Goal: Task Accomplishment & Management: Complete application form

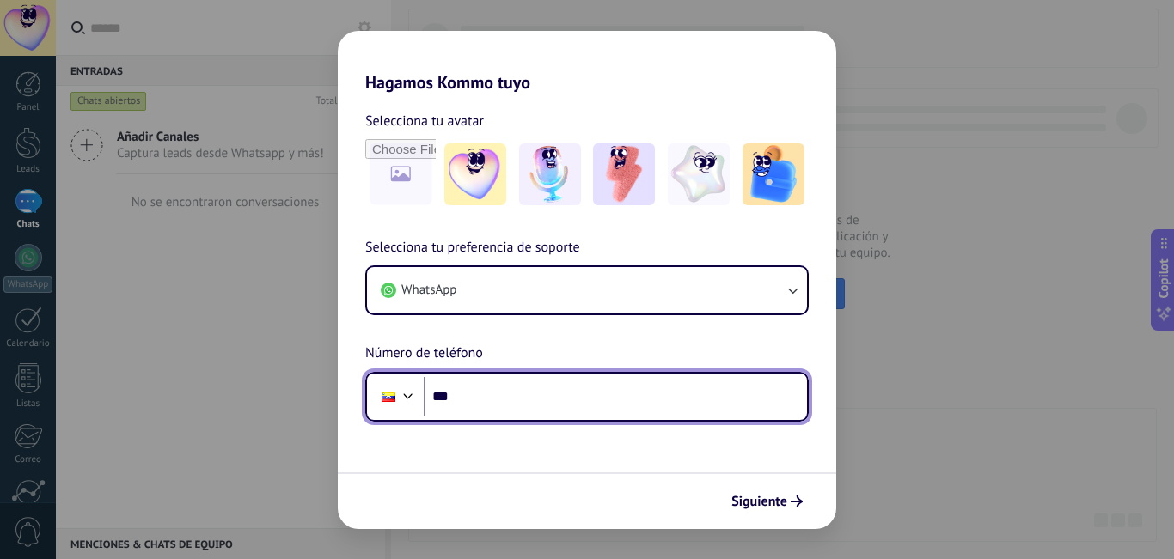
click at [535, 385] on input "***" at bounding box center [615, 397] width 383 height 40
type input "**********"
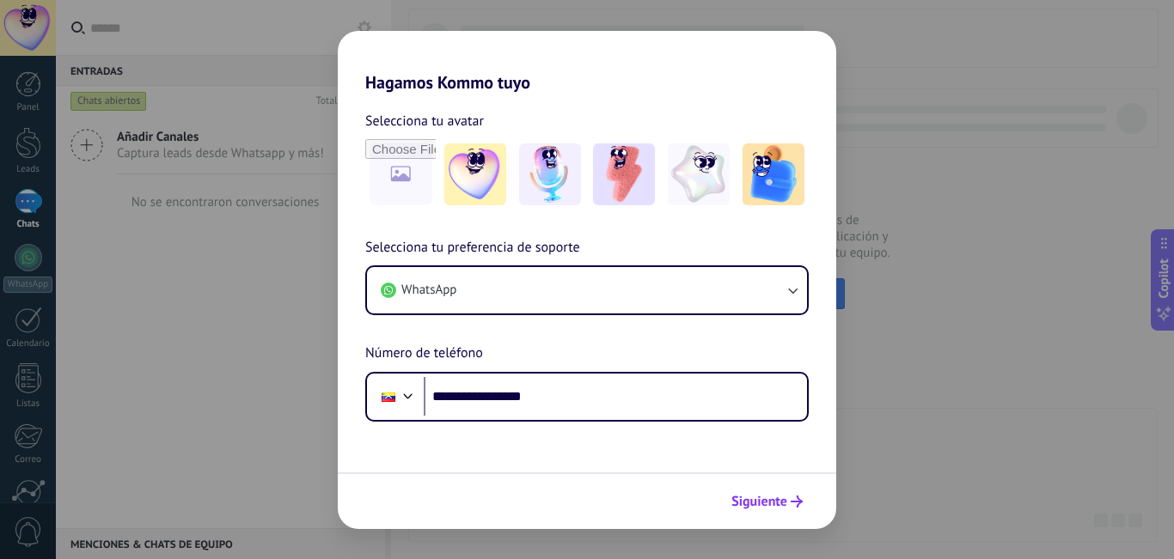
click at [772, 496] on span "Siguiente" at bounding box center [759, 502] width 56 height 12
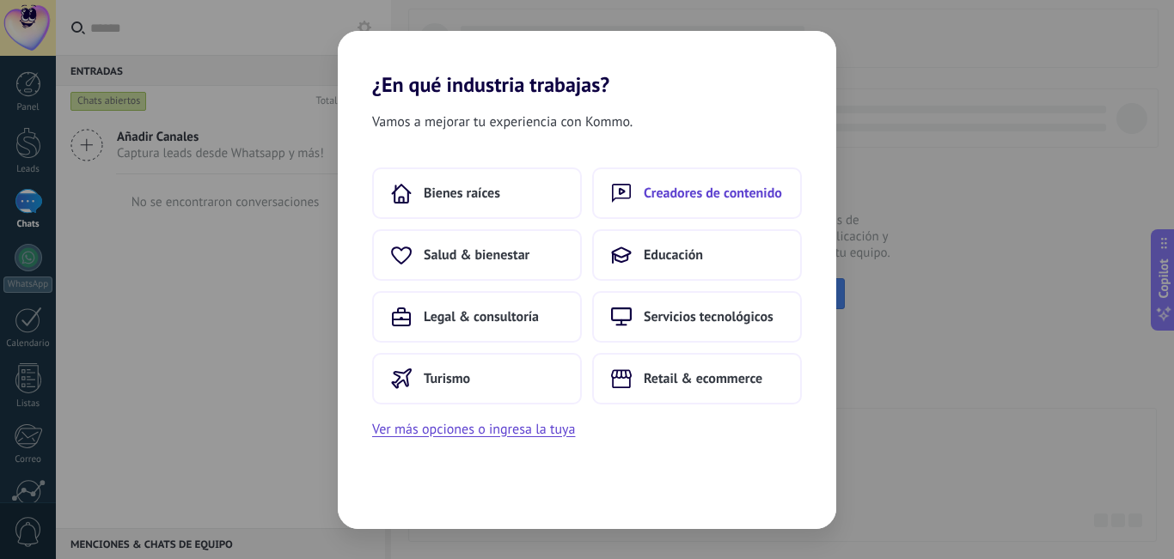
click at [679, 195] on span "Creadores de contenido" at bounding box center [713, 193] width 138 height 17
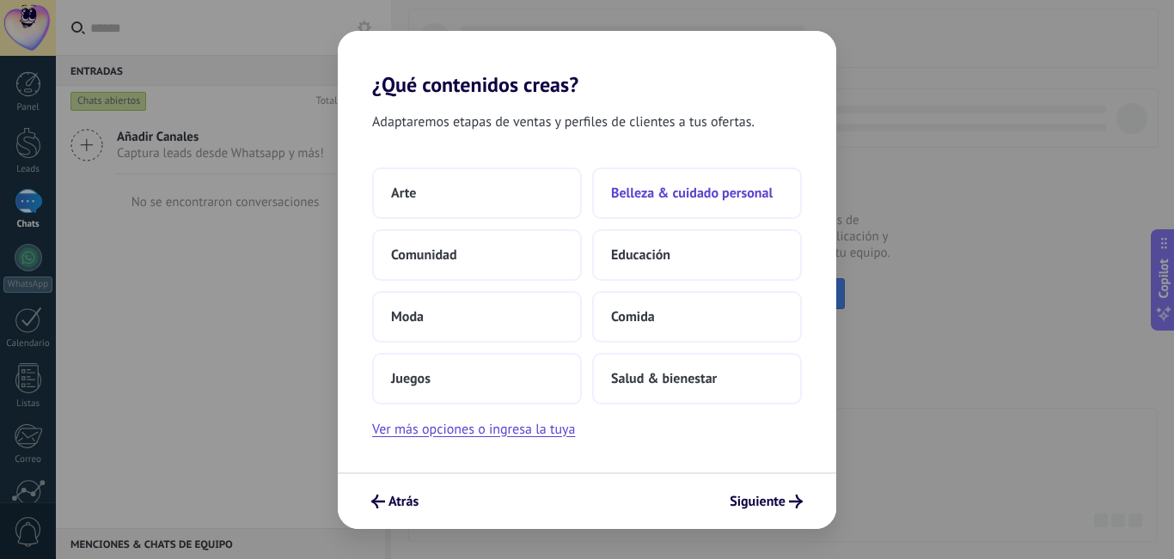
click at [683, 205] on button "Belleza & cuidado personal" at bounding box center [697, 194] width 210 height 52
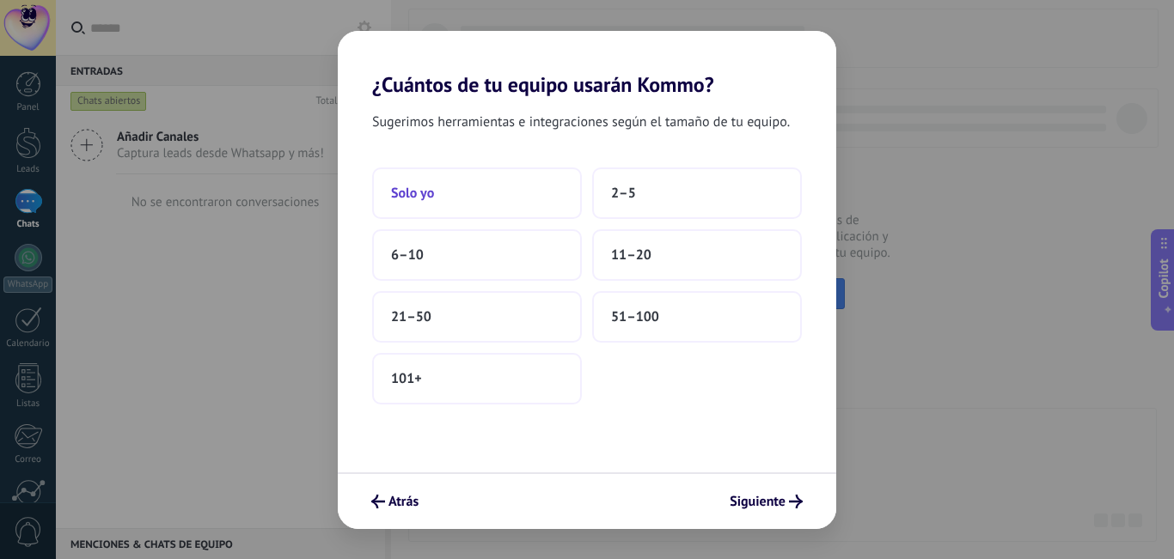
click at [496, 197] on button "Solo yo" at bounding box center [477, 194] width 210 height 52
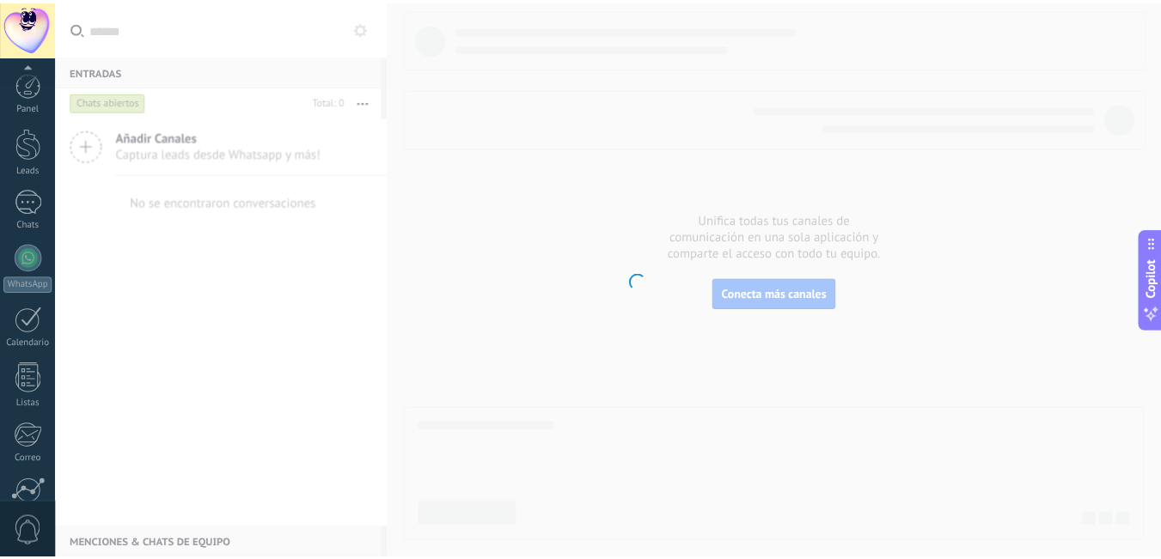
scroll to position [156, 0]
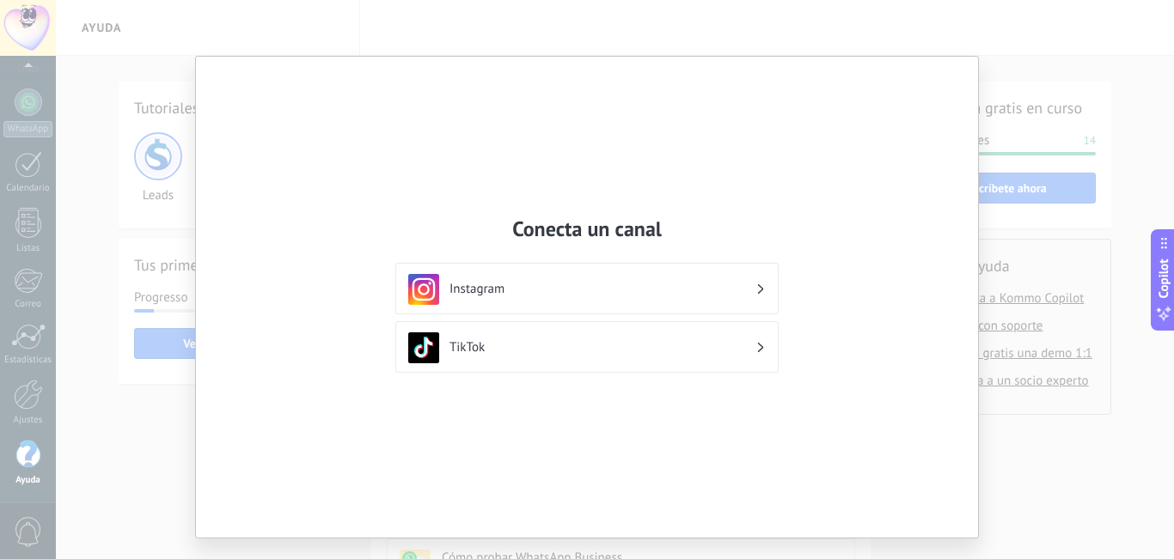
click at [981, 76] on div "Conecta un canal Instagram TikTok" at bounding box center [587, 279] width 1174 height 559
click at [172, 520] on div "Conecta un canal Instagram TikTok" at bounding box center [587, 279] width 1174 height 559
click at [152, 520] on div "Conecta un canal Instagram TikTok" at bounding box center [587, 279] width 1174 height 559
click at [749, 301] on div "Instagram" at bounding box center [586, 289] width 357 height 31
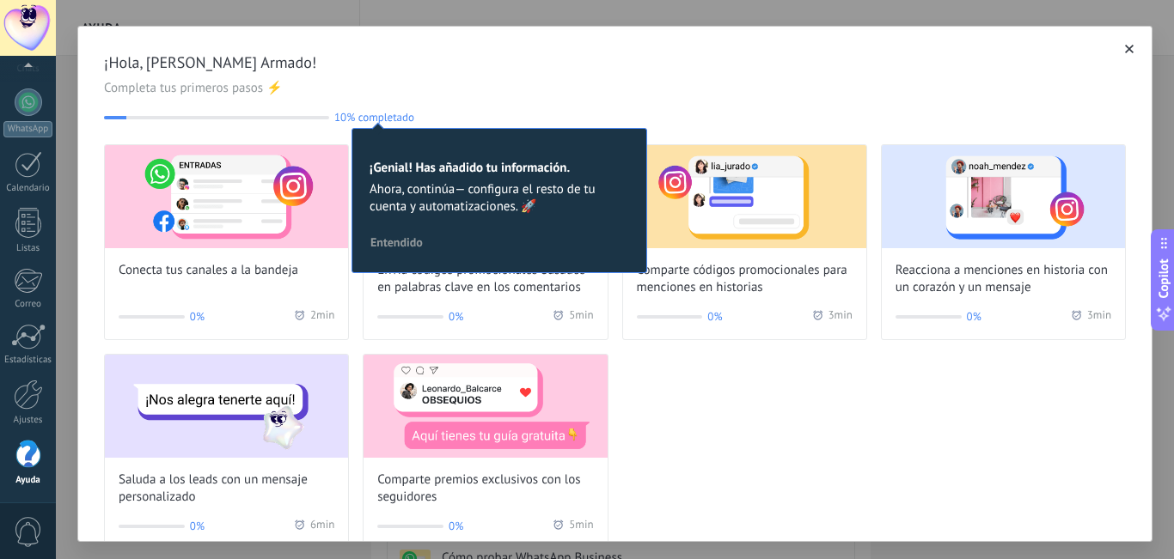
click at [1125, 47] on icon "button" at bounding box center [1129, 49] width 9 height 9
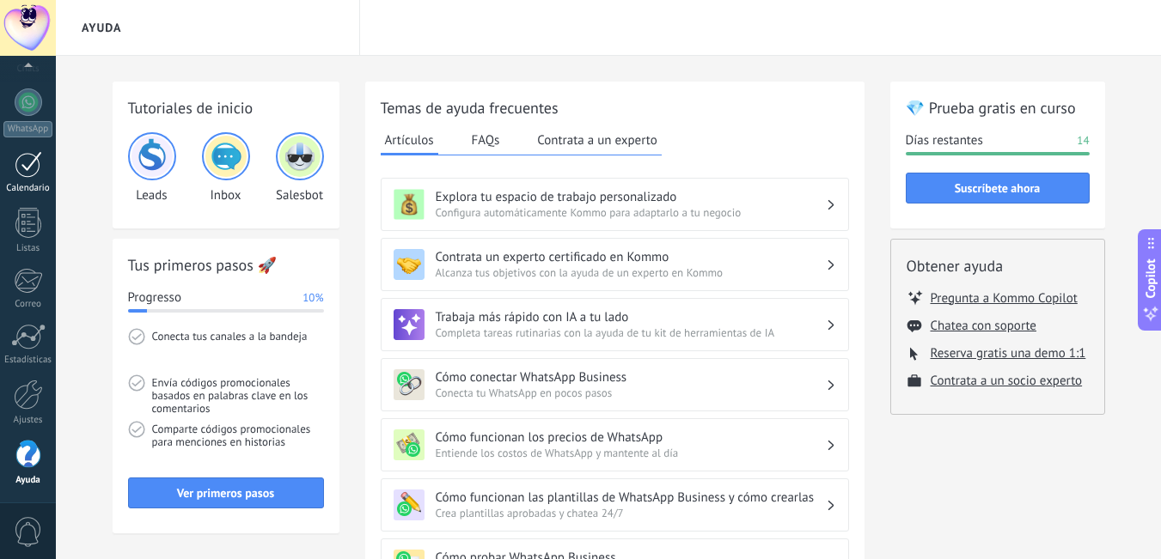
click at [15, 151] on div at bounding box center [28, 164] width 27 height 27
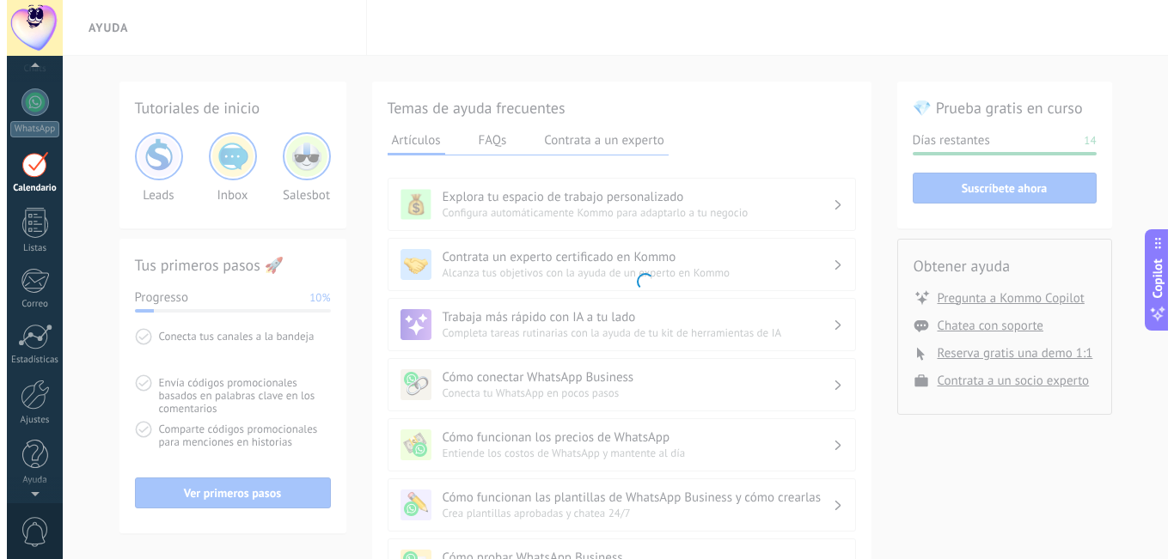
scroll to position [50, 0]
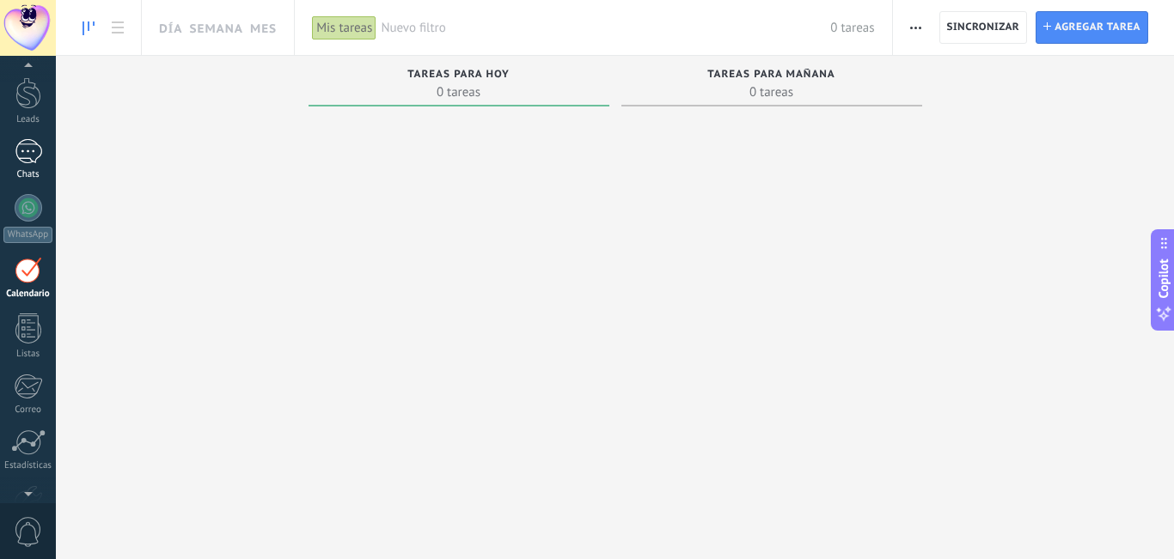
click at [39, 157] on div at bounding box center [28, 151] width 27 height 25
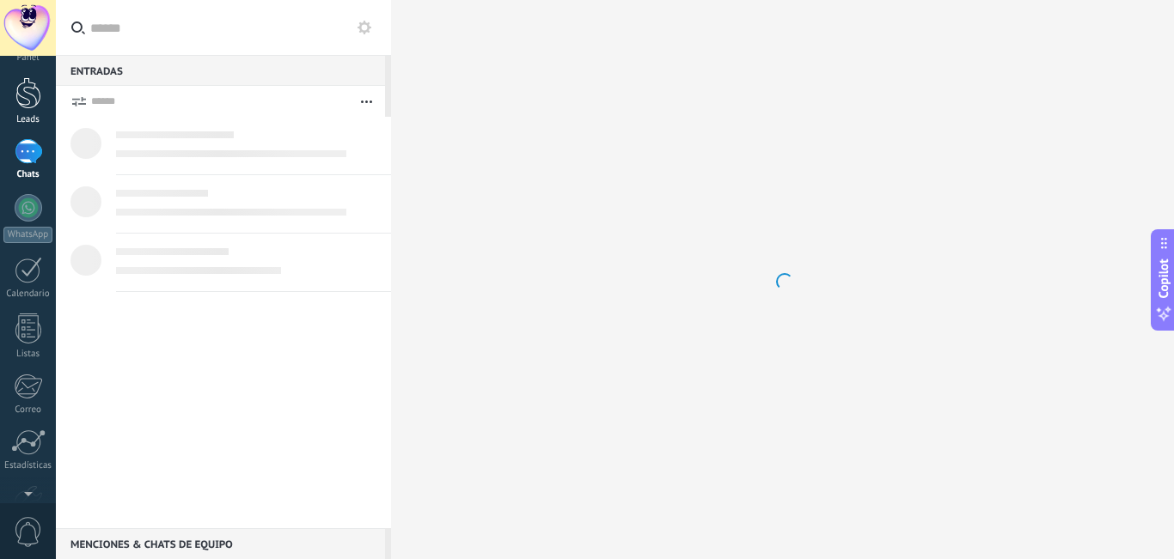
click at [15, 93] on div "Panel Leads Chats WhatsApp Clientes" at bounding box center [28, 315] width 56 height 588
click at [29, 153] on div at bounding box center [28, 143] width 26 height 32
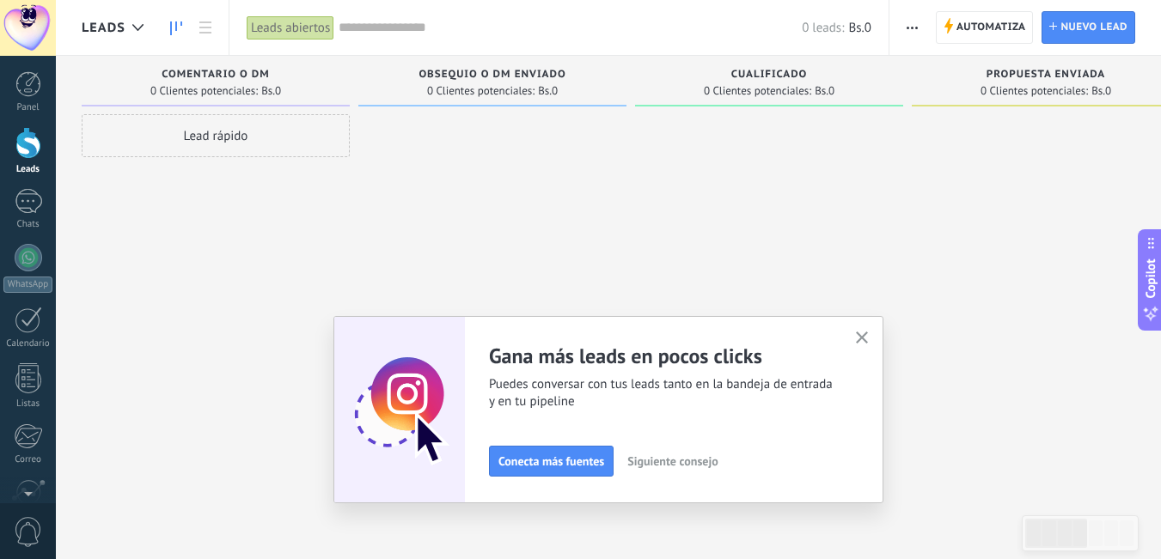
click at [861, 337] on button "button" at bounding box center [862, 338] width 21 height 23
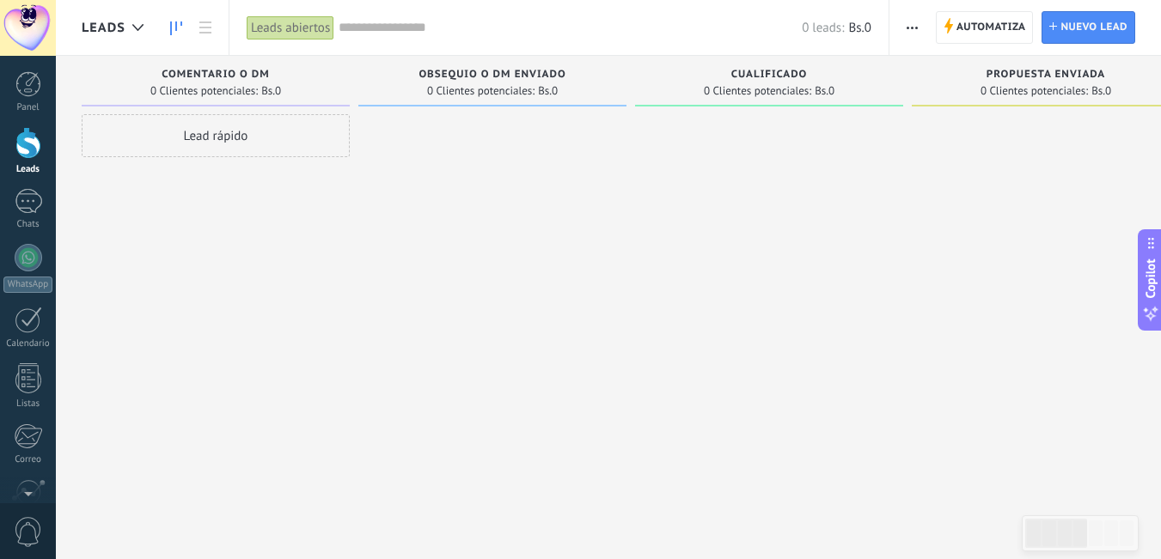
click at [492, 87] on span "0 Clientes potenciales:" at bounding box center [480, 91] width 107 height 10
click at [619, 78] on div "Obsequio o DM enviado 0 Clientes potenciales: Bs.0" at bounding box center [492, 81] width 268 height 51
drag, startPoint x: 619, startPoint y: 78, endPoint x: 754, endPoint y: 61, distance: 136.0
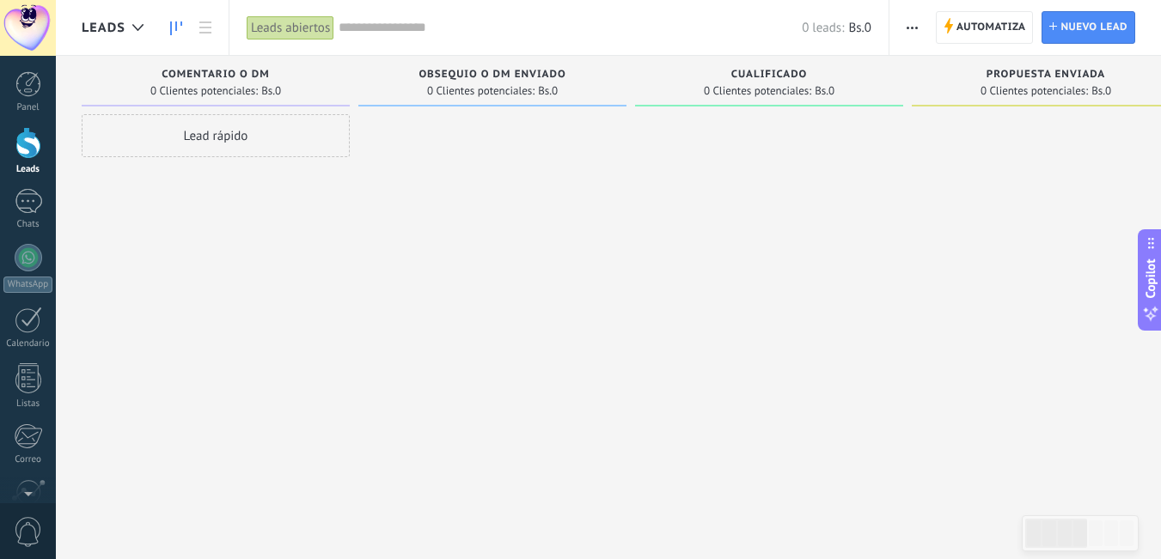
click at [619, 78] on div "Obsequio o DM enviado 0 Clientes potenciales: Bs.0" at bounding box center [492, 81] width 268 height 51
click at [754, 61] on div "Cualificado 0 Clientes potenciales: Bs.0" at bounding box center [769, 81] width 268 height 51
drag, startPoint x: 761, startPoint y: 76, endPoint x: 494, endPoint y: 101, distance: 268.4
click at [494, 101] on div "Leads Entrantes Solicitudes: 0 0 0 0 0 0 0 0 0 Comentario o DM 0 Clientes poten…" at bounding box center [1059, 253] width 1954 height 394
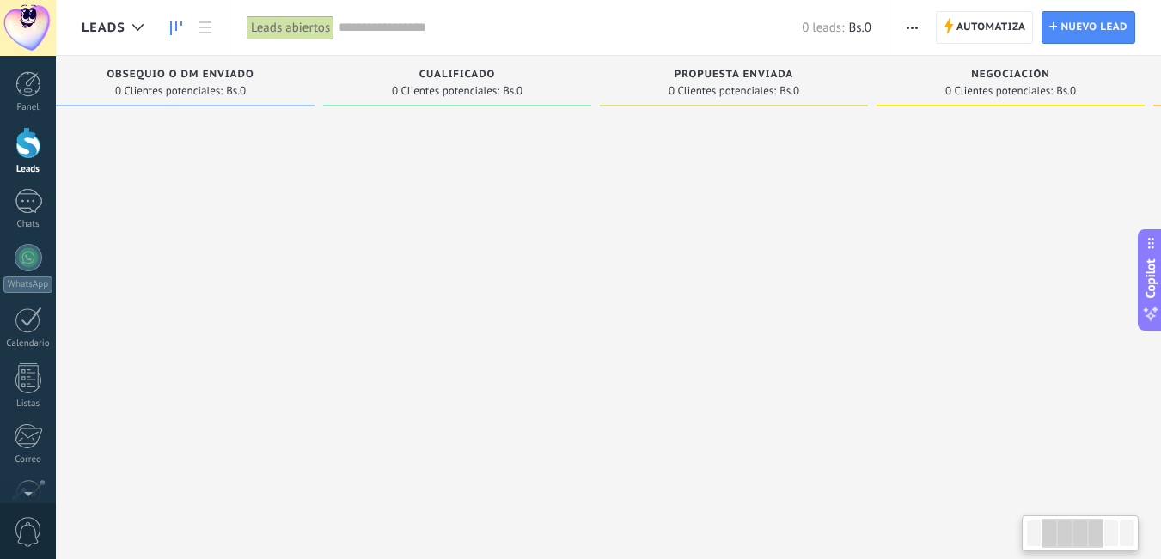
drag, startPoint x: 626, startPoint y: 132, endPoint x: 313, endPoint y: 119, distance: 313.1
click at [313, 119] on div at bounding box center [180, 281] width 268 height 335
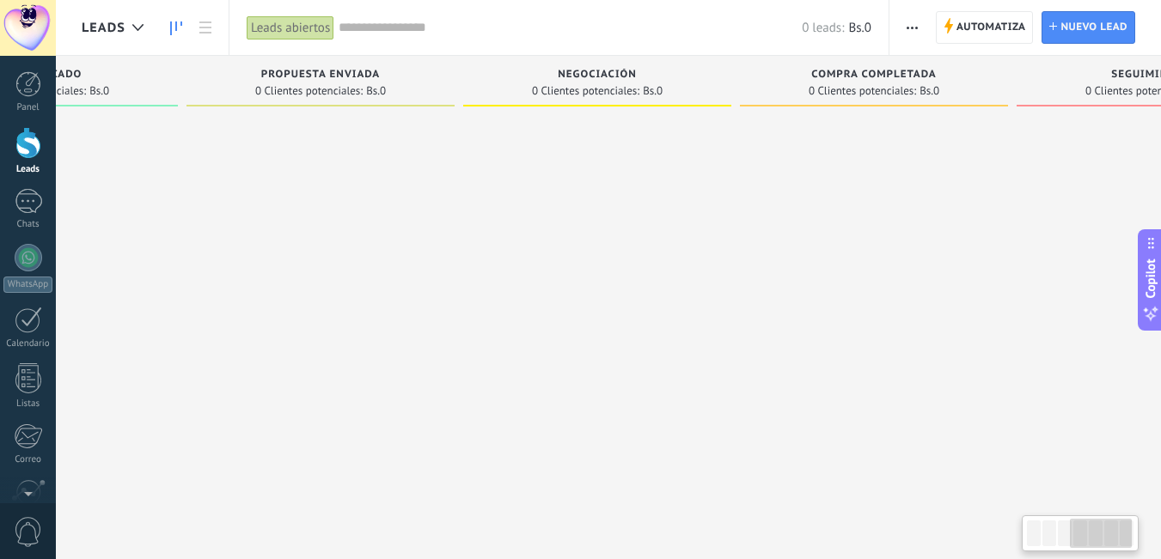
drag, startPoint x: 681, startPoint y: 119, endPoint x: 302, endPoint y: 154, distance: 380.6
click at [186, 149] on div at bounding box center [320, 281] width 268 height 335
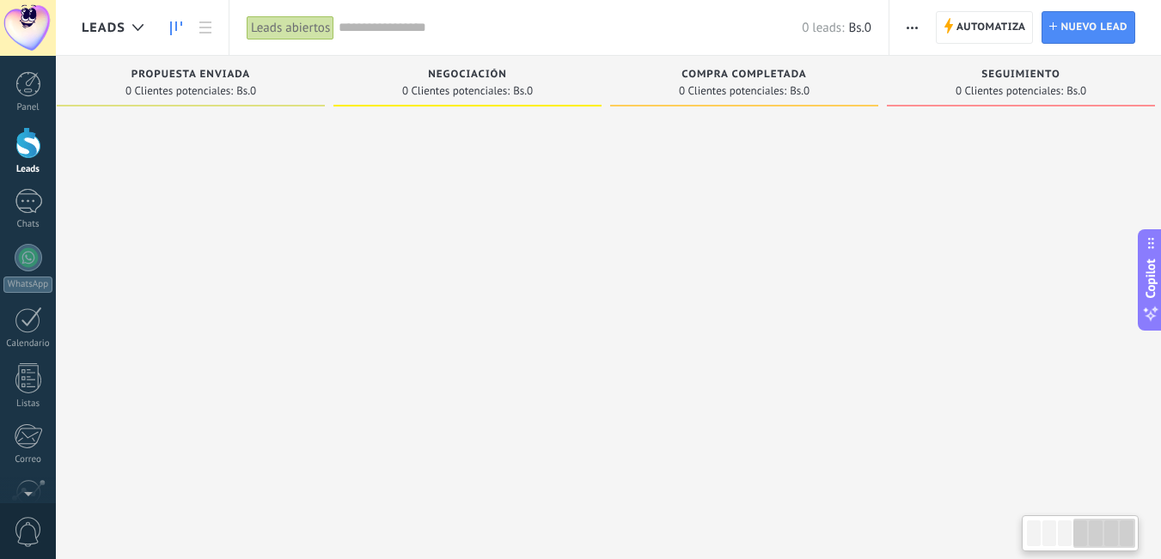
scroll to position [0, 875]
drag, startPoint x: 869, startPoint y: 148, endPoint x: 503, endPoint y: 204, distance: 370.3
click at [503, 204] on div "Leads Entrantes Solicitudes: 0 0 0 0 0 0 0 0 0 Comentario o DM 0 Clientes poten…" at bounding box center [184, 253] width 1954 height 394
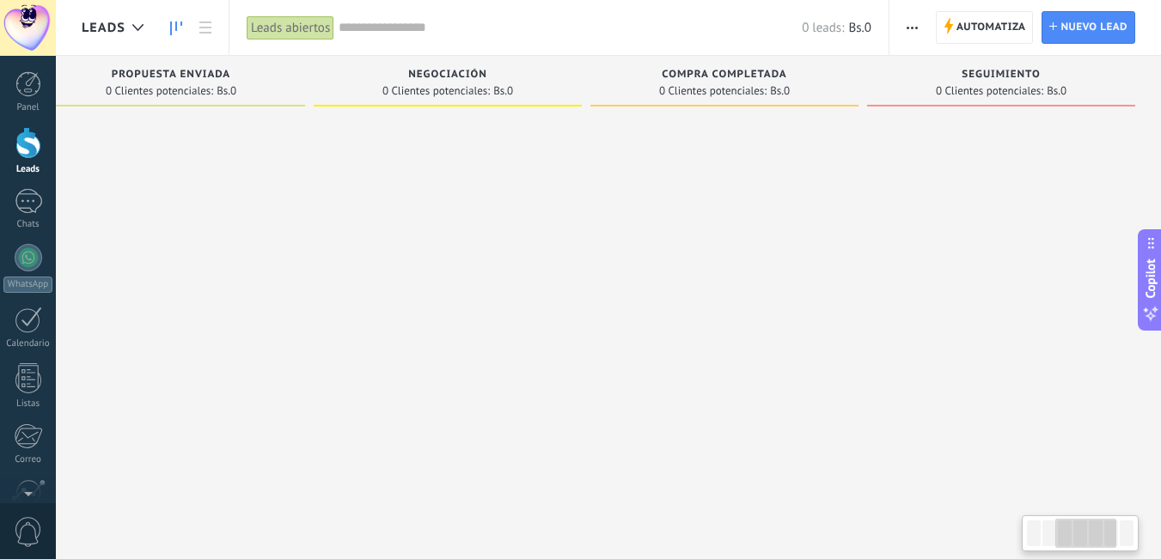
drag, startPoint x: 343, startPoint y: 189, endPoint x: 1154, endPoint y: 103, distance: 815.7
click at [590, 103] on div "Negociación 0 Clientes potenciales: Bs.0" at bounding box center [452, 253] width 277 height 394
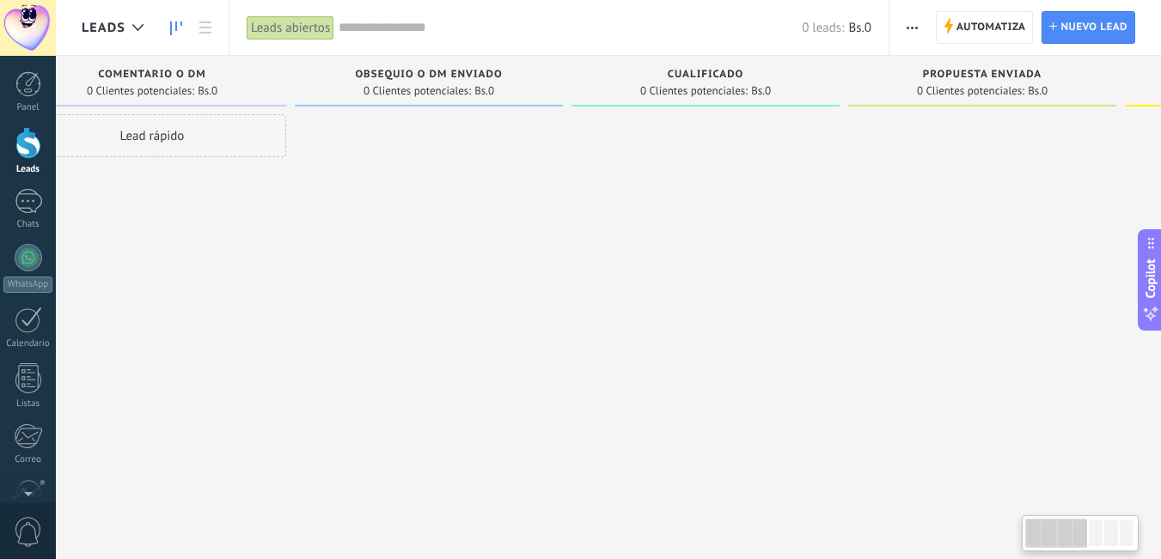
drag, startPoint x: 297, startPoint y: 265, endPoint x: 314, endPoint y: 37, distance: 228.3
click at [649, 264] on div "Leads Entrantes Solicitudes: 0 0 0 0 0 0 0 0 0 Comentario o DM 0 Clientes poten…" at bounding box center [995, 253] width 1954 height 394
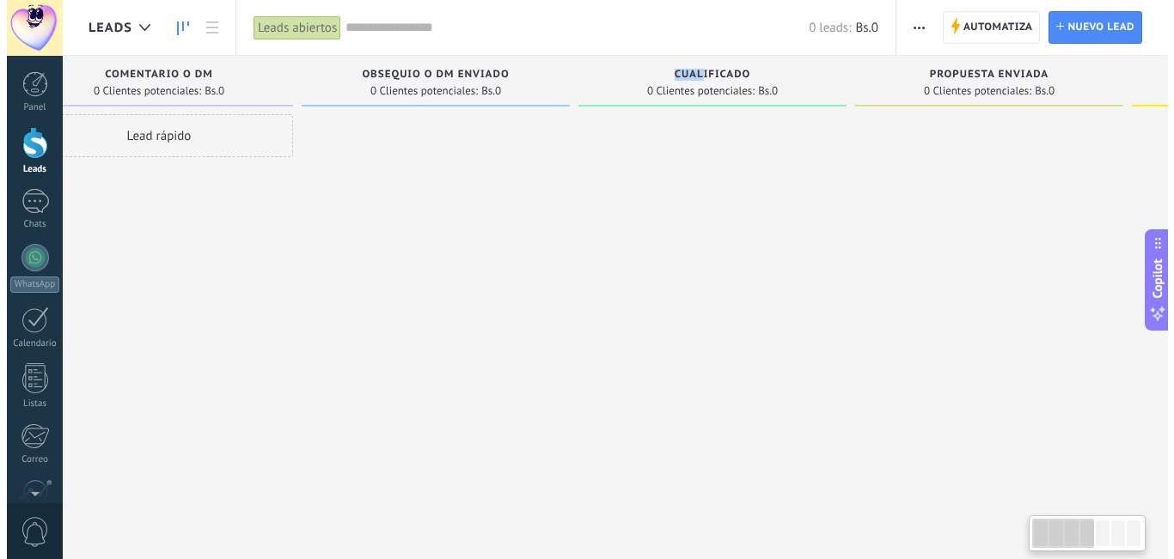
scroll to position [0, 0]
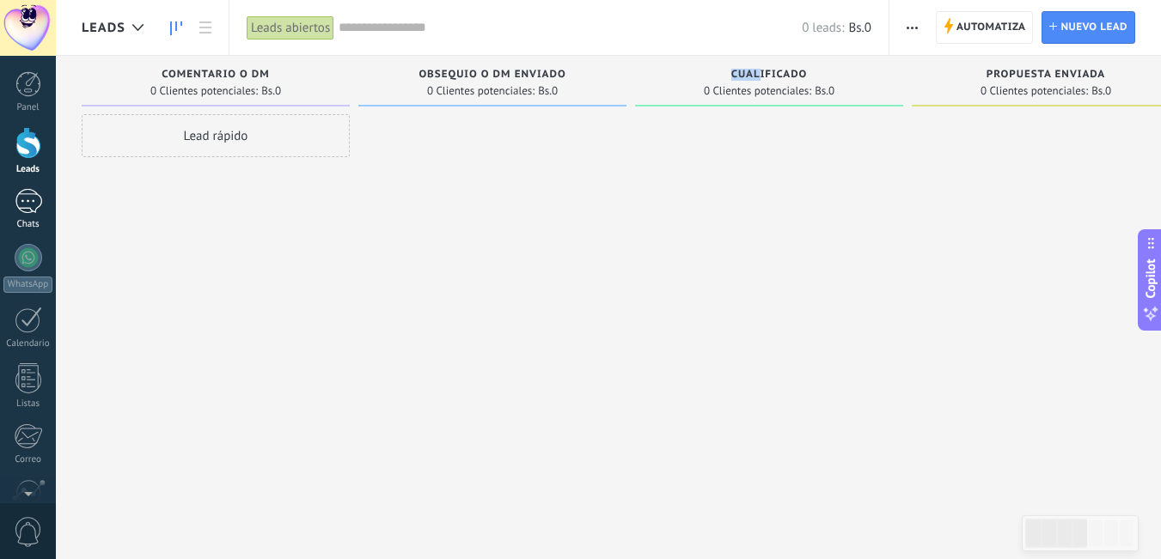
click at [18, 224] on div "Chats" at bounding box center [28, 224] width 50 height 11
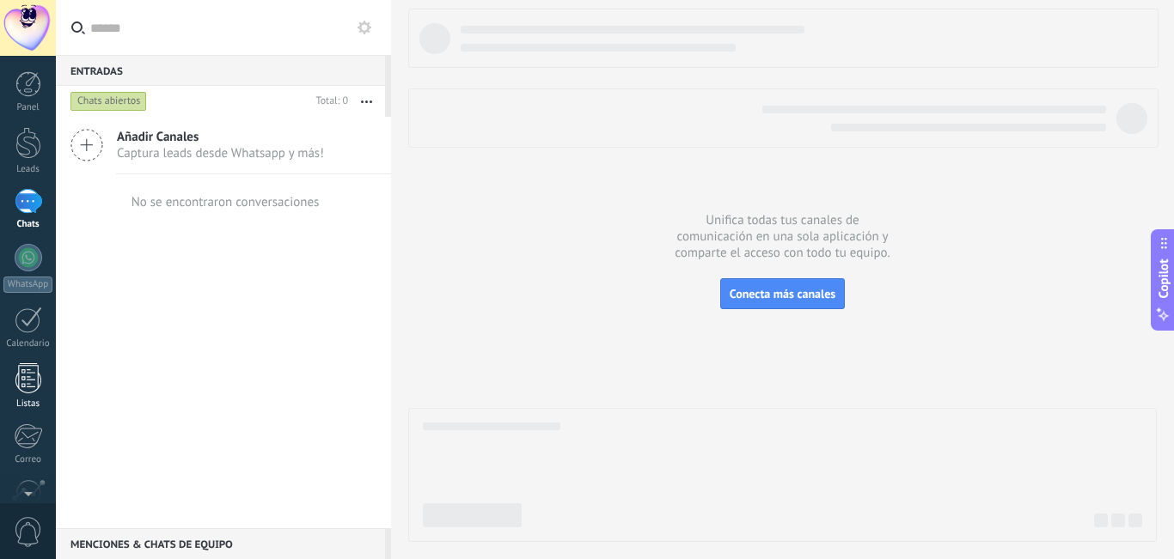
click at [24, 386] on div at bounding box center [28, 378] width 26 height 30
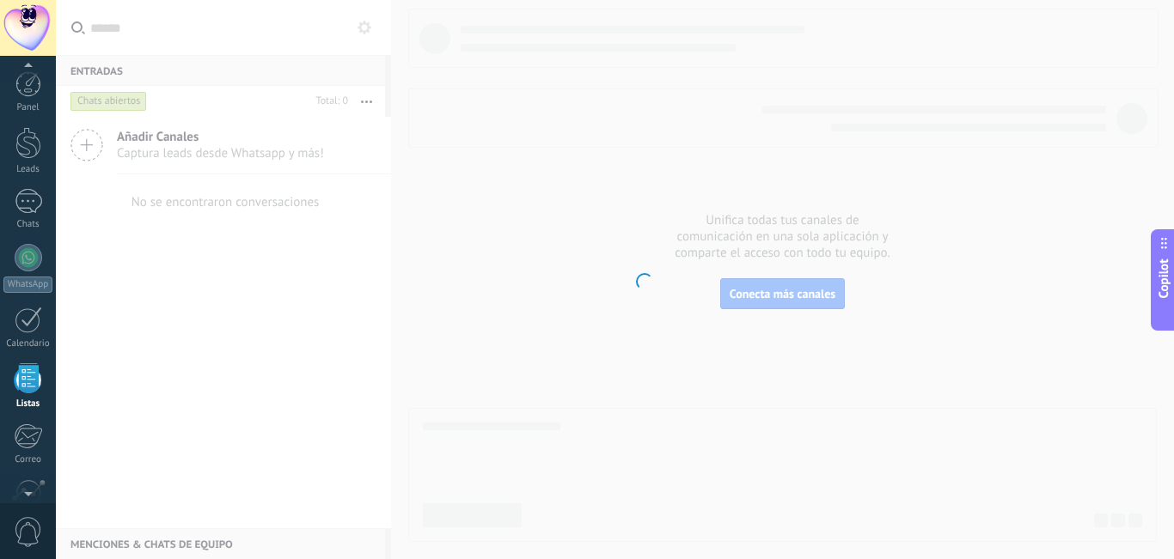
scroll to position [107, 0]
